Goal: Task Accomplishment & Management: Use online tool/utility

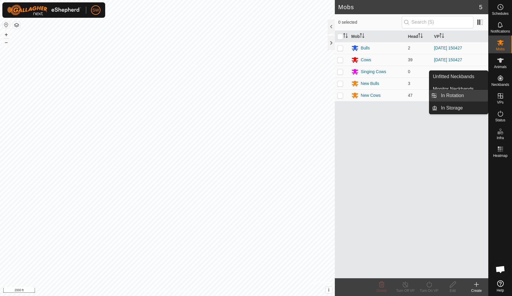
click at [453, 96] on link "In Rotation" at bounding box center [462, 96] width 51 height 12
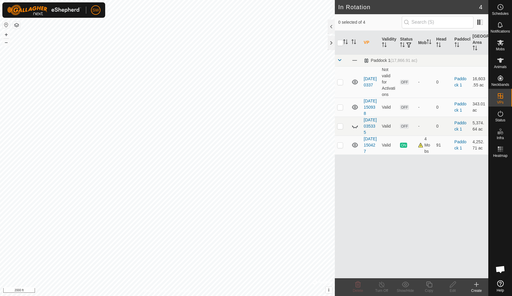
click at [477, 284] on icon at bounding box center [476, 284] width 7 height 7
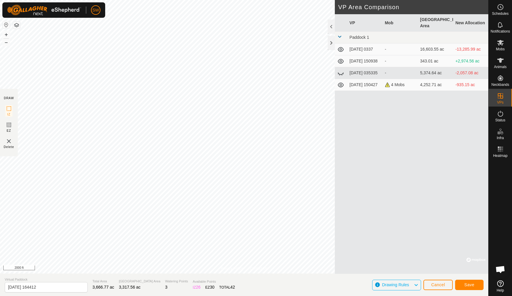
click at [468, 285] on span "Save" at bounding box center [469, 285] width 10 height 5
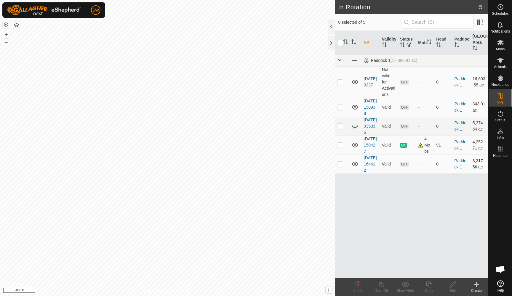
click at [340, 166] on p-checkbox at bounding box center [340, 164] width 6 height 5
checkbox input "true"
click at [501, 42] on icon at bounding box center [500, 43] width 7 height 6
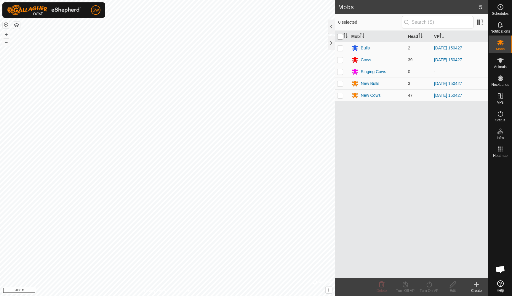
click at [339, 35] on input "checkbox" at bounding box center [340, 37] width 6 height 6
checkbox input "true"
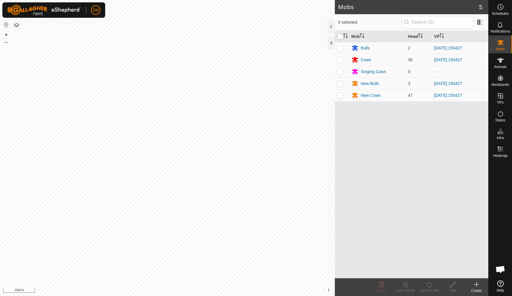
checkbox input "true"
click at [428, 283] on icon at bounding box center [428, 284] width 7 height 7
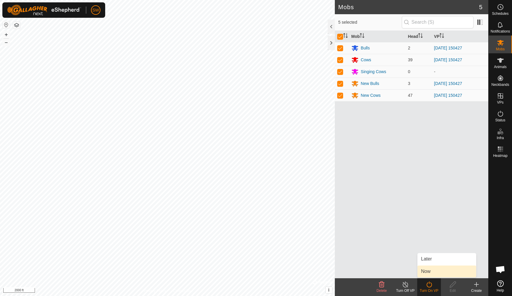
click at [432, 271] on link "Now" at bounding box center [446, 272] width 59 height 12
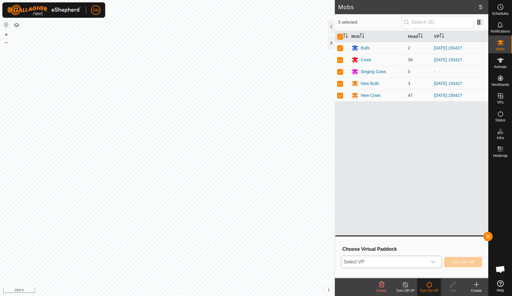
click at [429, 262] on div "dropdown trigger" at bounding box center [433, 262] width 12 height 12
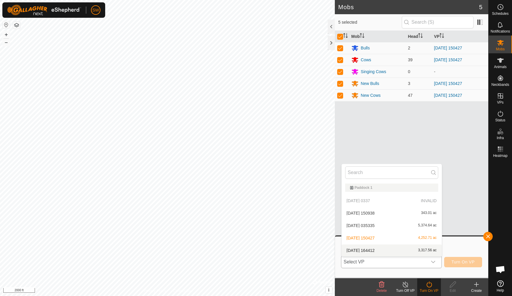
click at [404, 247] on li "[DATE] 164412 3,317.56 ac" at bounding box center [392, 251] width 100 height 12
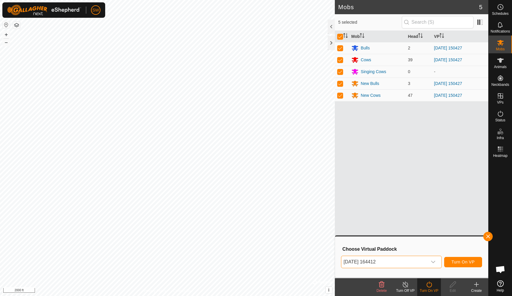
click at [465, 263] on span "Turn On VP" at bounding box center [462, 262] width 23 height 5
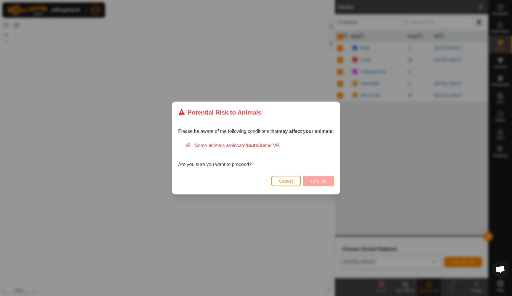
click at [322, 181] on span "Turn On" at bounding box center [318, 181] width 16 height 5
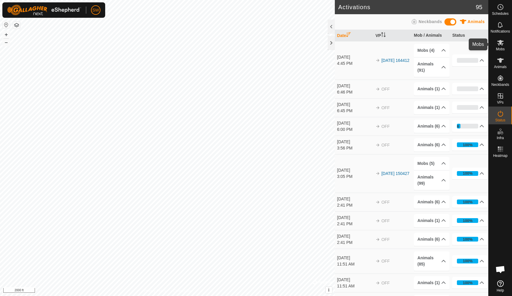
click at [500, 46] on icon at bounding box center [500, 42] width 7 height 7
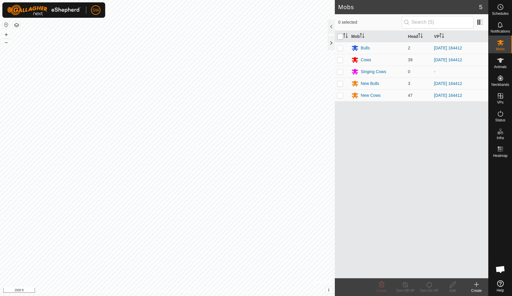
click at [340, 38] on input "checkbox" at bounding box center [340, 37] width 6 height 6
checkbox input "true"
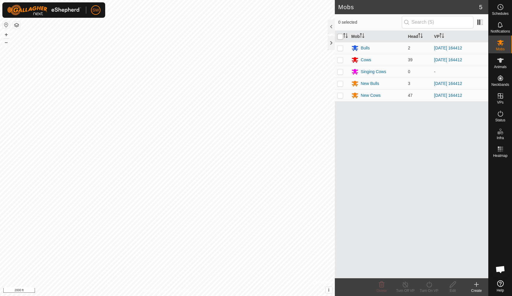
checkbox input "true"
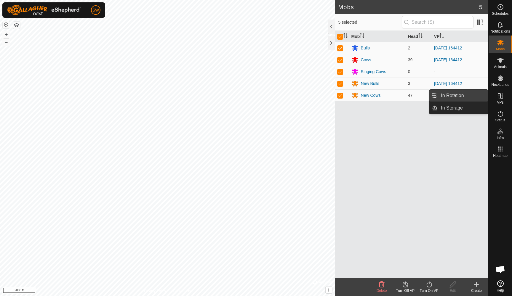
click at [454, 96] on link "In Rotation" at bounding box center [462, 96] width 51 height 12
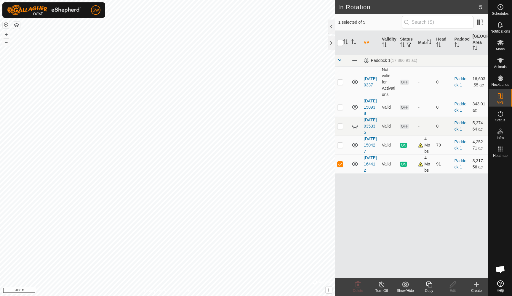
click at [341, 166] on p-checkbox at bounding box center [340, 164] width 6 height 5
checkbox input "false"
click at [339, 148] on p-checkbox at bounding box center [340, 145] width 6 height 5
checkbox input "true"
click at [382, 287] on icon at bounding box center [381, 284] width 7 height 7
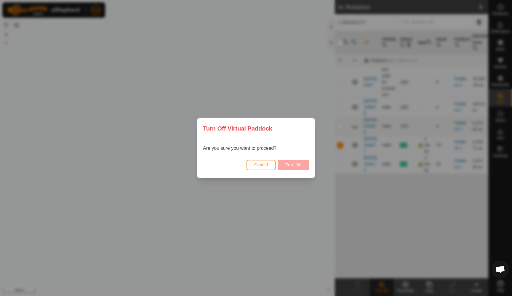
click at [297, 163] on span "Turn Off" at bounding box center [293, 165] width 16 height 5
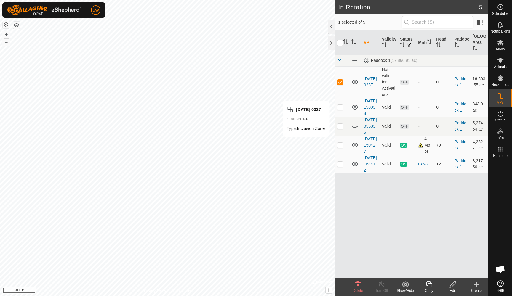
checkbox input "false"
